Goal: Task Accomplishment & Management: Use online tool/utility

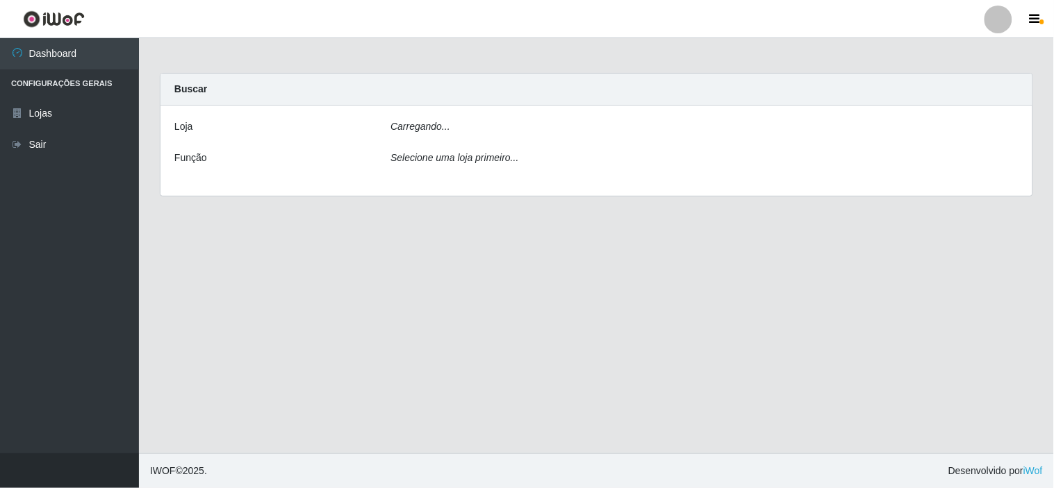
click at [704, 98] on div "Buscar" at bounding box center [596, 90] width 872 height 32
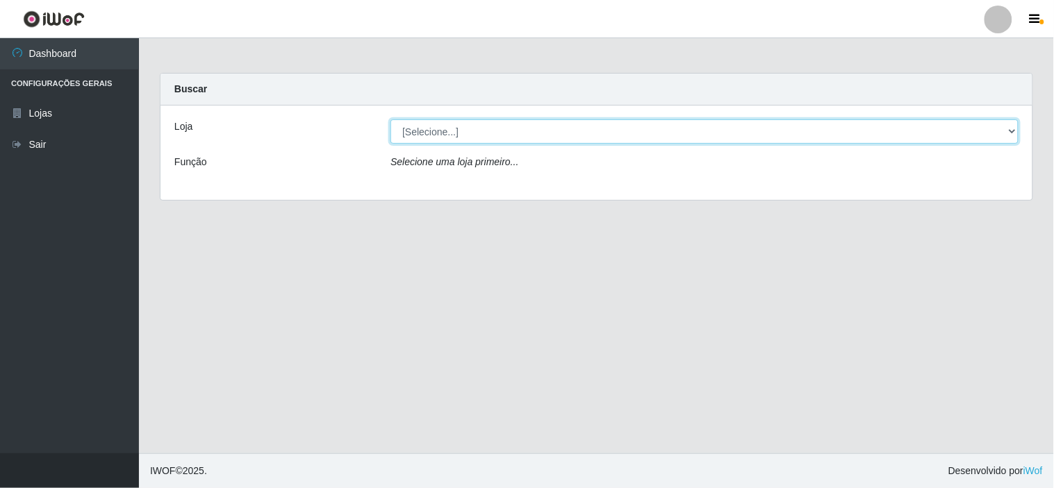
click at [701, 129] on select "[Selecione...] Rede Compras Supermercados - LOJA 6" at bounding box center [704, 131] width 628 height 24
select select "398"
click at [390, 119] on select "[Selecione...] Rede Compras Supermercados - LOJA 6" at bounding box center [704, 131] width 628 height 24
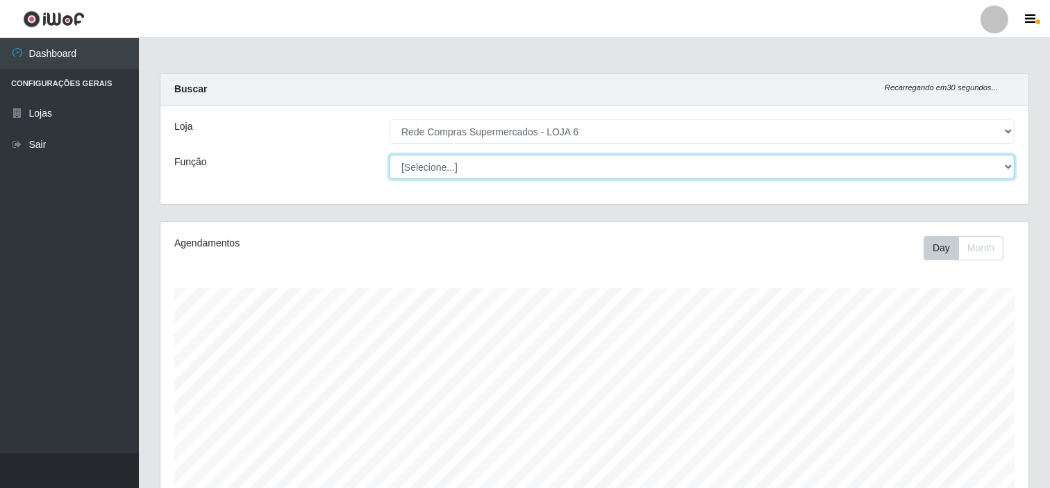
scroll to position [288, 868]
drag, startPoint x: 701, startPoint y: 141, endPoint x: 696, endPoint y: 167, distance: 26.3
click at [696, 167] on select "[Selecione...] ASG ASG + ASG ++ Embalador Embalador + Embalador ++ Operador de …" at bounding box center [702, 167] width 625 height 24
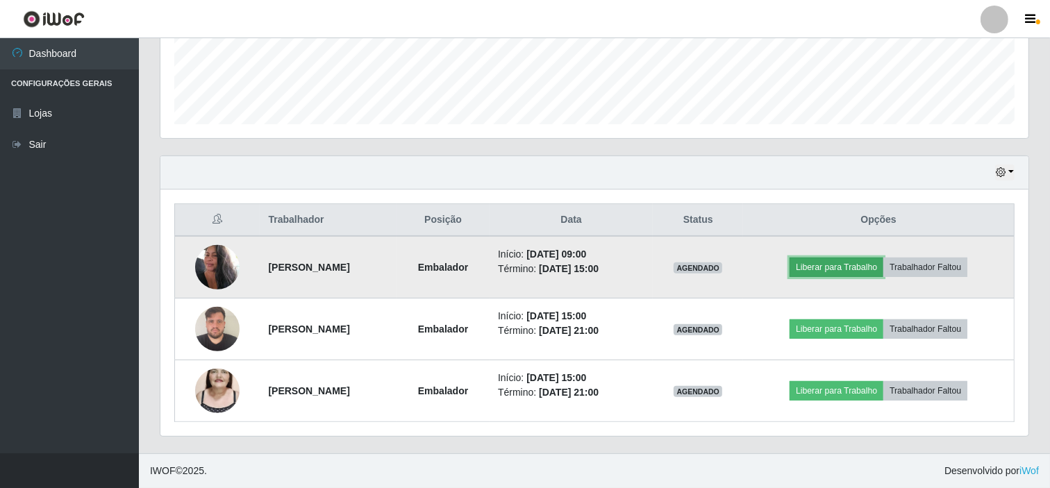
click at [842, 274] on button "Liberar para Trabalho" at bounding box center [837, 267] width 94 height 19
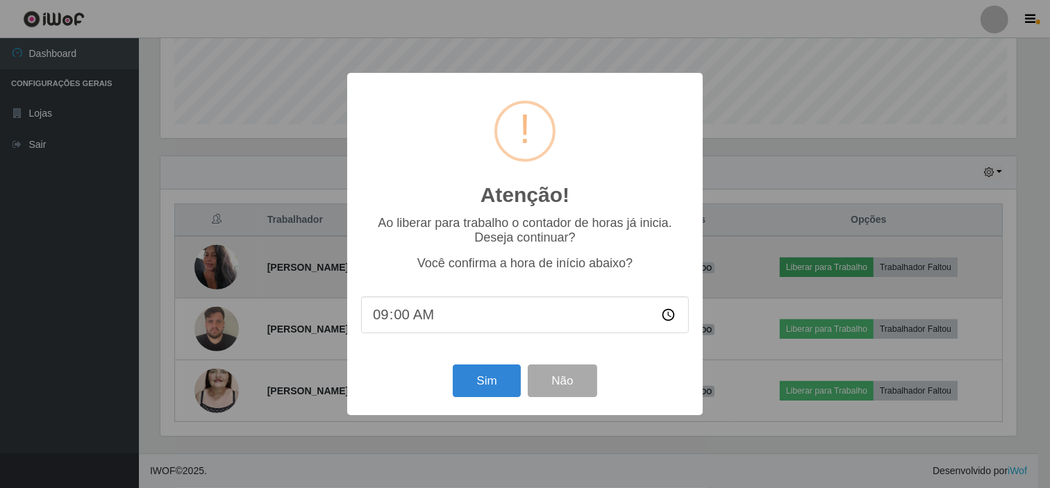
scroll to position [288, 859]
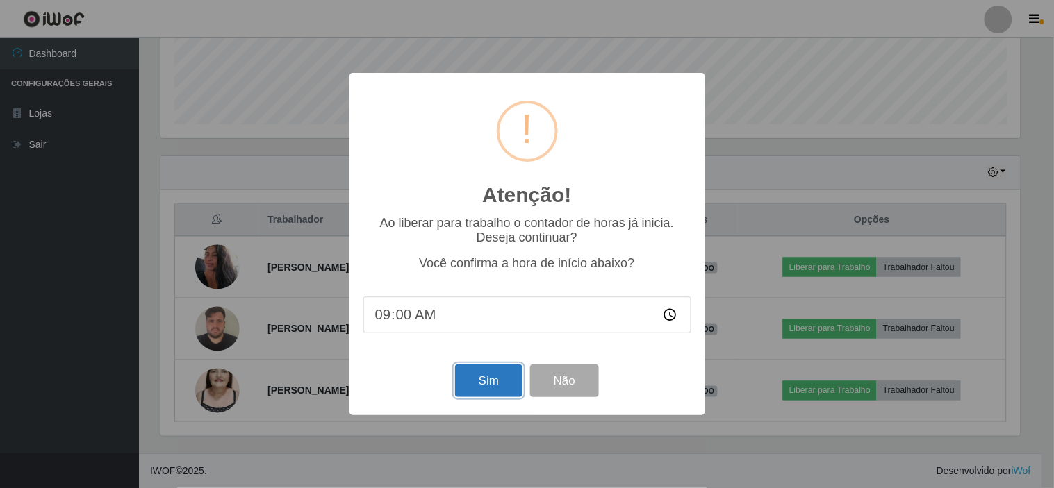
click at [474, 370] on button "Sim" at bounding box center [488, 381] width 67 height 33
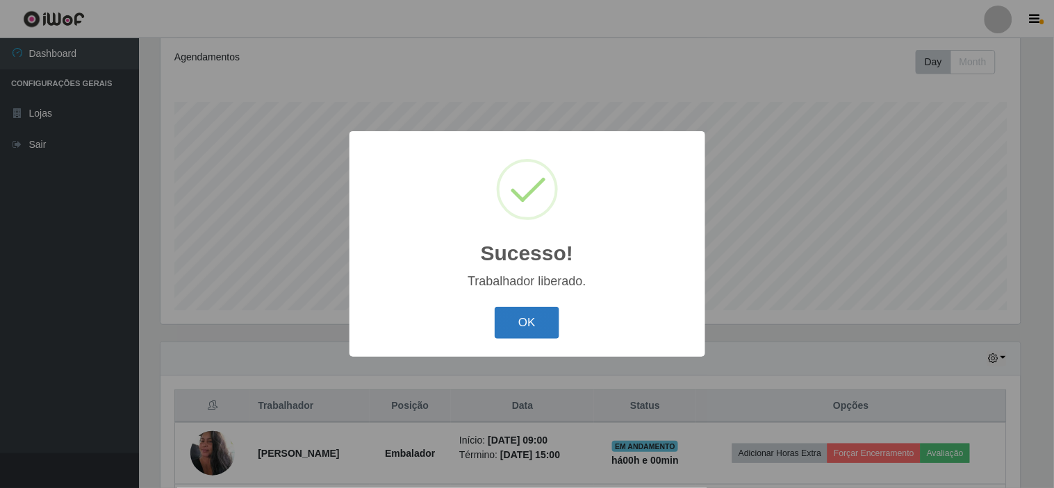
click at [544, 313] on button "OK" at bounding box center [527, 323] width 65 height 33
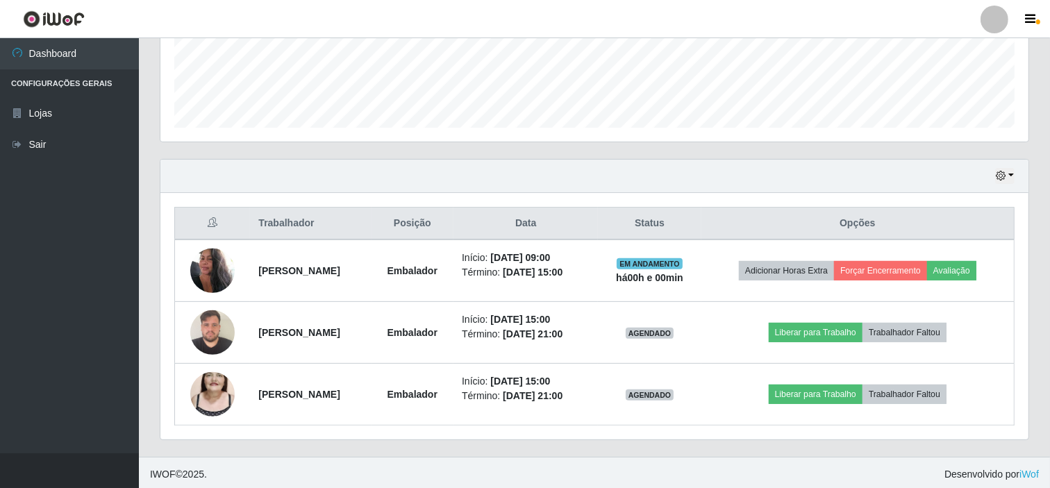
scroll to position [372, 0]
